Goal: Information Seeking & Learning: Learn about a topic

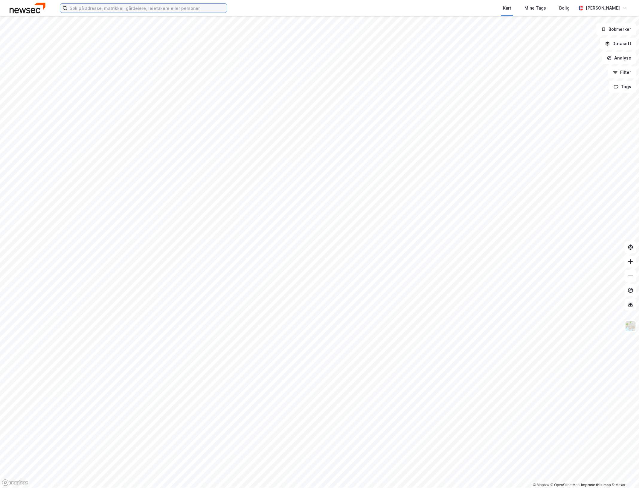
click at [128, 8] on input at bounding box center [147, 8] width 160 height 9
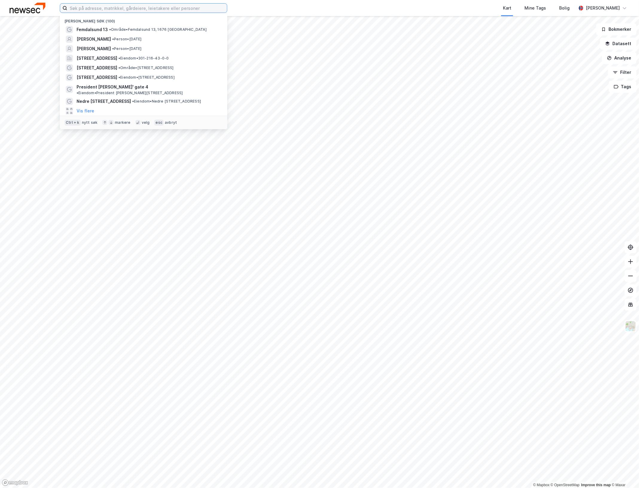
type input "ø"
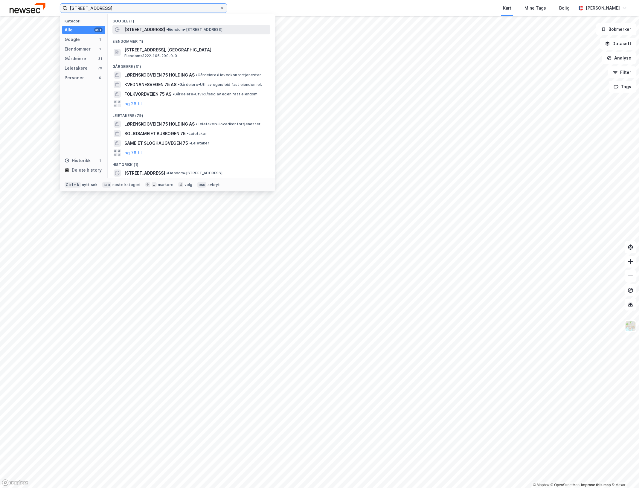
type input "[STREET_ADDRESS]"
click at [201, 29] on span "• Eiendom • [STREET_ADDRESS]" at bounding box center [194, 29] width 56 height 5
